Goal: Information Seeking & Learning: Learn about a topic

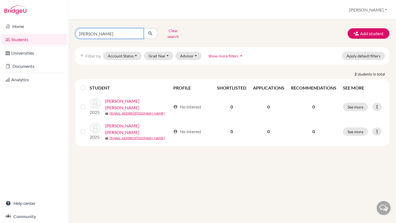
click at [130, 33] on input "[PERSON_NAME]" at bounding box center [109, 33] width 68 height 10
type input "s"
type input "[PERSON_NAME]"
click button "submit" at bounding box center [150, 33] width 15 height 10
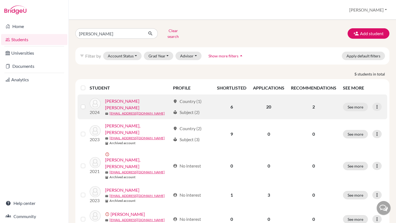
click at [119, 99] on link "[PERSON_NAME] [PERSON_NAME]" at bounding box center [138, 104] width 66 height 13
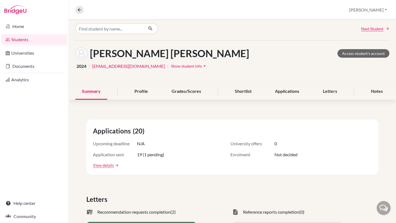
scroll to position [4, 0]
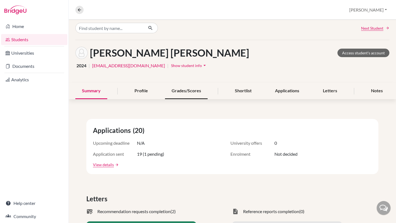
click at [181, 95] on div "Grades/Scores" at bounding box center [186, 91] width 43 height 16
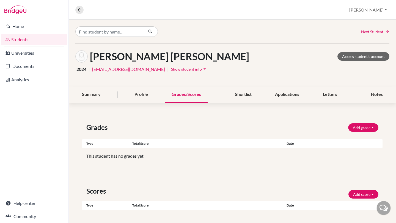
click at [174, 70] on span "Show student info" at bounding box center [186, 69] width 31 height 5
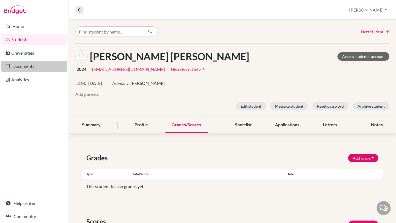
click at [27, 66] on link "Documents" at bounding box center [34, 66] width 66 height 11
